Goal: Find specific page/section: Find specific page/section

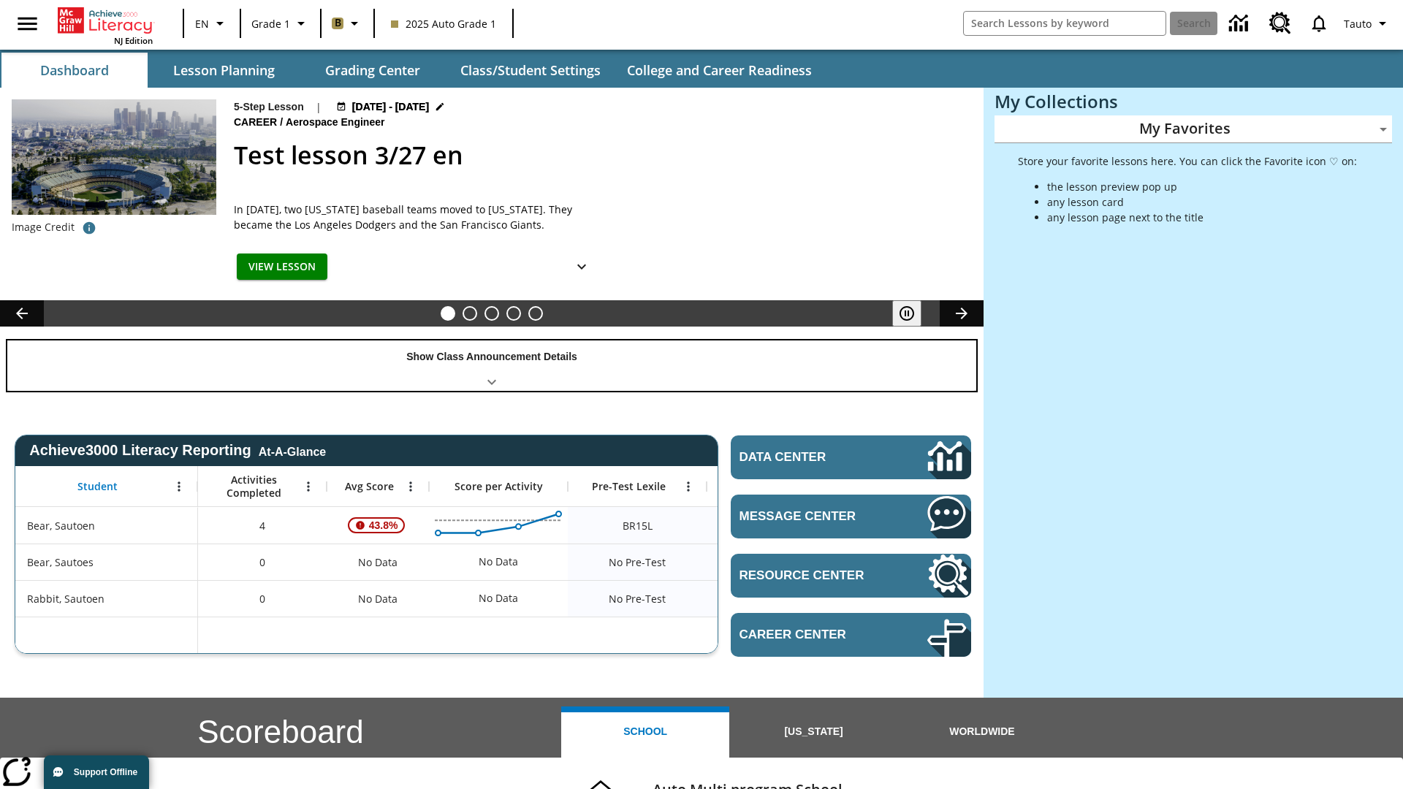
click at [492, 365] on div "Show Class Announcement Details" at bounding box center [491, 365] width 969 height 50
